Goal: Task Accomplishment & Management: Manage account settings

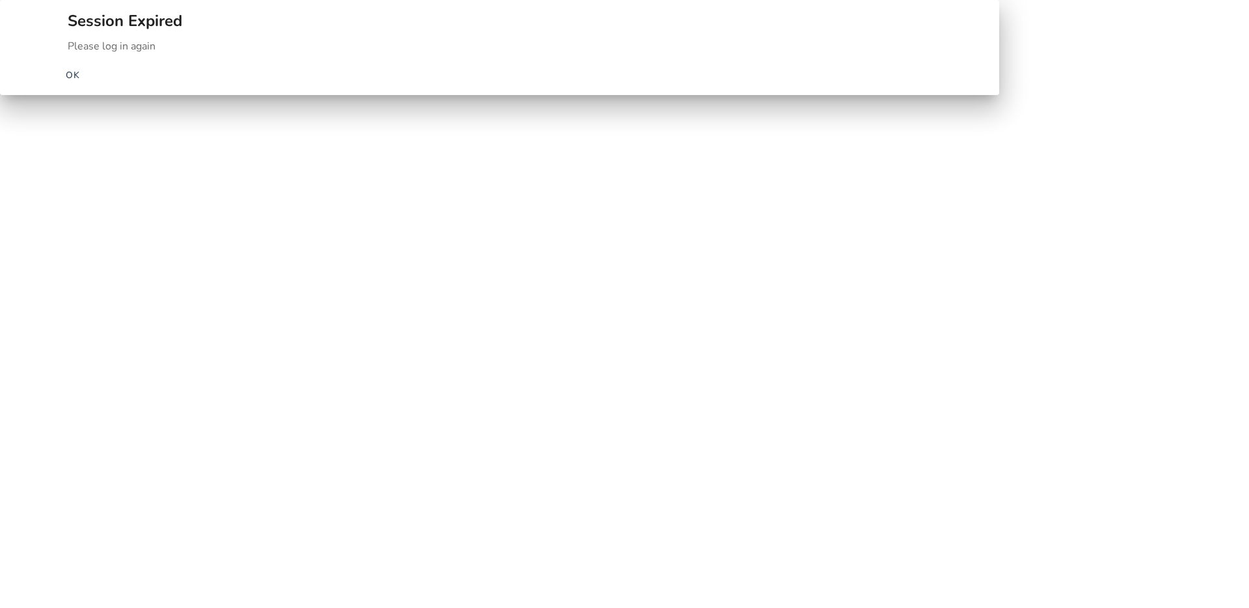
click at [81, 82] on span "OK" at bounding box center [73, 75] width 15 height 14
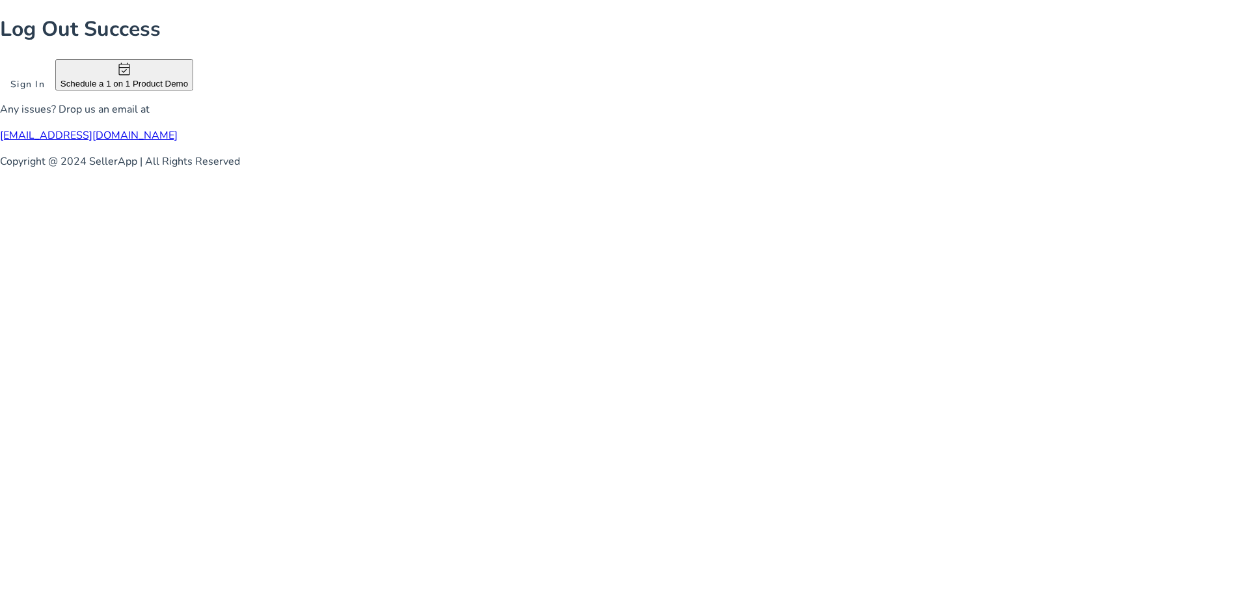
click at [55, 100] on span at bounding box center [27, 83] width 55 height 31
